Goal: Obtain resource: Download file/media

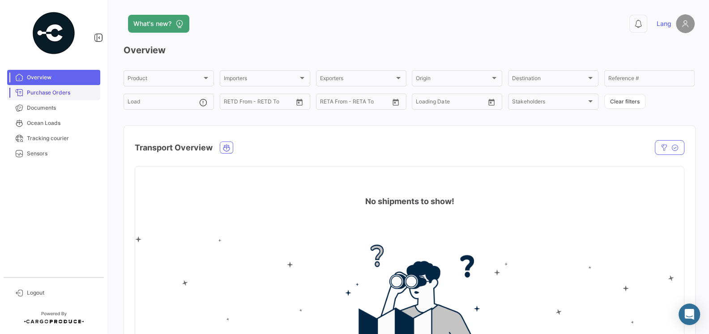
click at [46, 99] on link "Purchase Orders" at bounding box center [53, 92] width 93 height 15
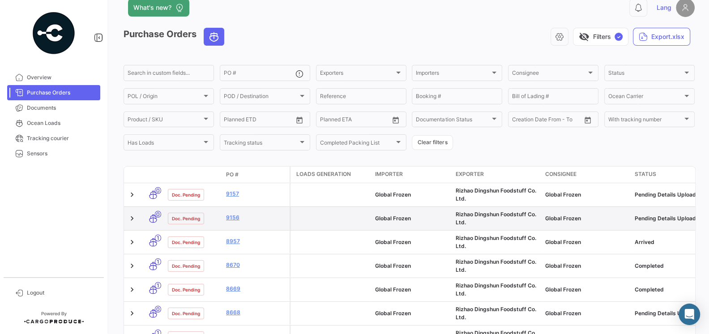
scroll to position [18, 0]
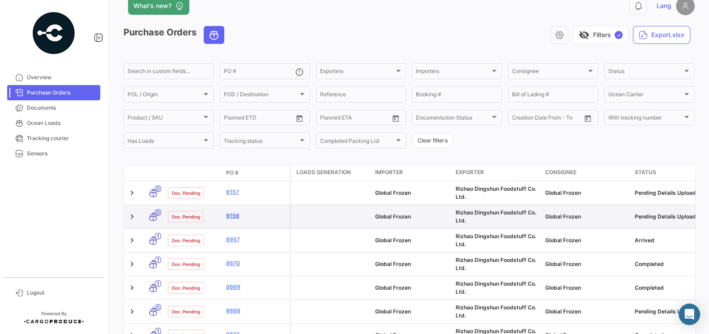
click at [235, 214] on link "9156" at bounding box center [256, 216] width 60 height 8
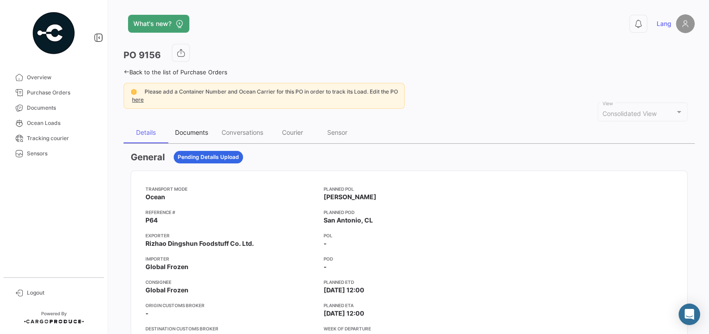
click at [205, 130] on div "Documents" at bounding box center [191, 132] width 33 height 8
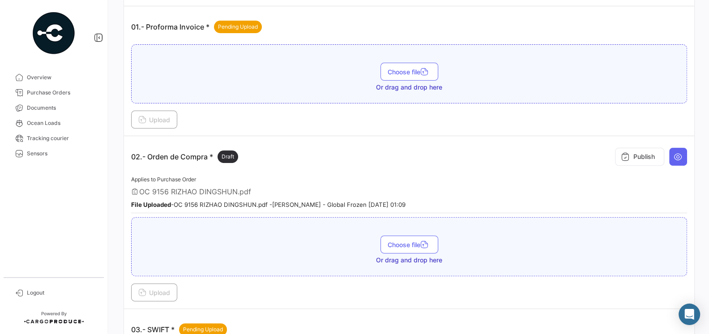
scroll to position [215, 0]
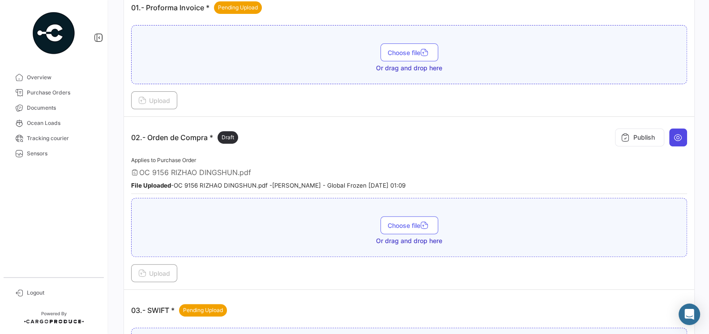
click at [680, 139] on icon at bounding box center [678, 137] width 9 height 9
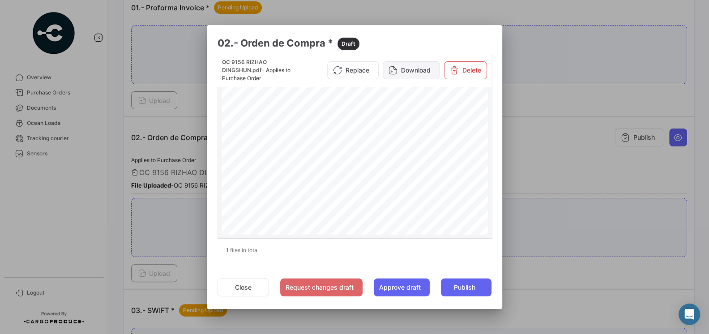
click at [419, 77] on button "Download" at bounding box center [411, 70] width 57 height 18
click at [524, 172] on div at bounding box center [354, 167] width 709 height 334
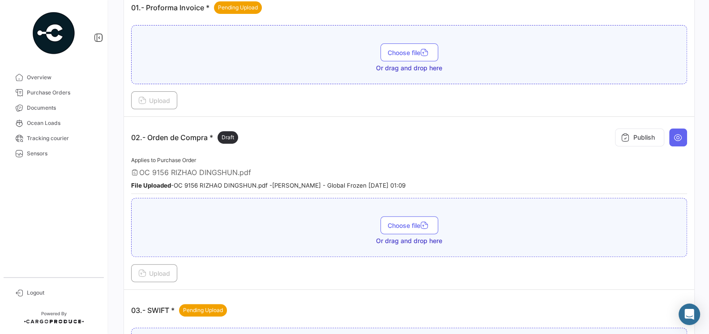
click at [356, 145] on div "02.- Orden de Compra * Draft Publish" at bounding box center [409, 137] width 556 height 27
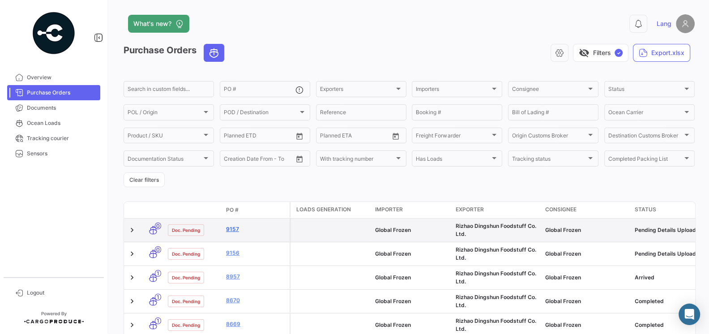
click at [234, 230] on link "9157" at bounding box center [256, 229] width 60 height 8
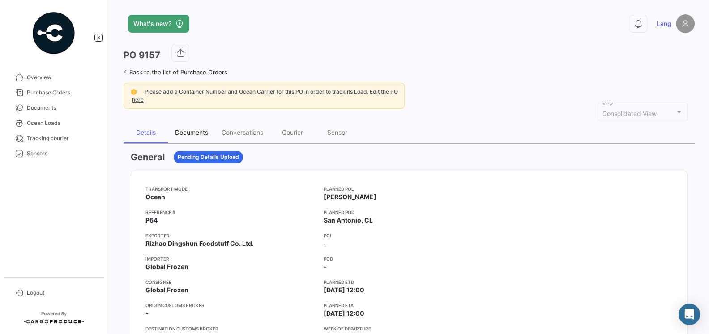
click at [194, 128] on div "Documents" at bounding box center [191, 132] width 33 height 8
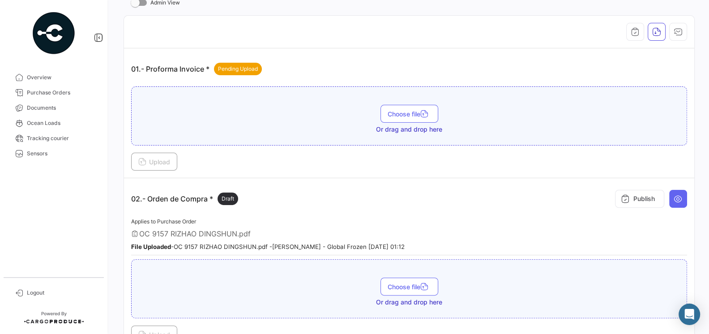
scroll to position [265, 0]
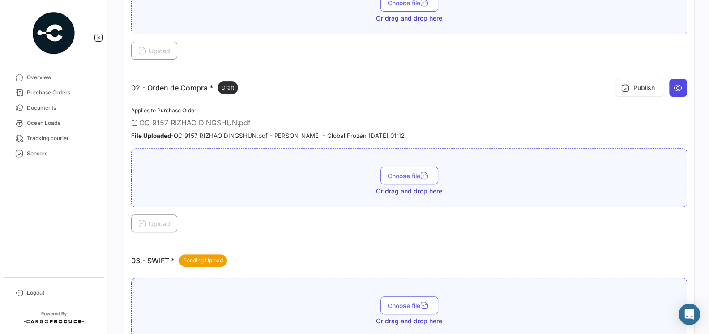
click at [680, 86] on icon at bounding box center [678, 87] width 9 height 9
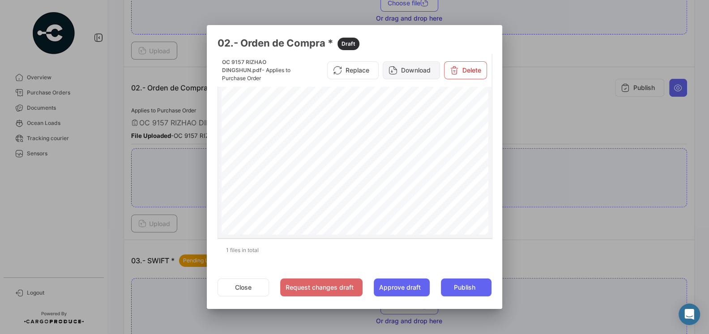
click at [419, 76] on button "Download" at bounding box center [411, 70] width 57 height 18
click at [548, 130] on div at bounding box center [354, 167] width 709 height 334
